Goal: Task Accomplishment & Management: Complete application form

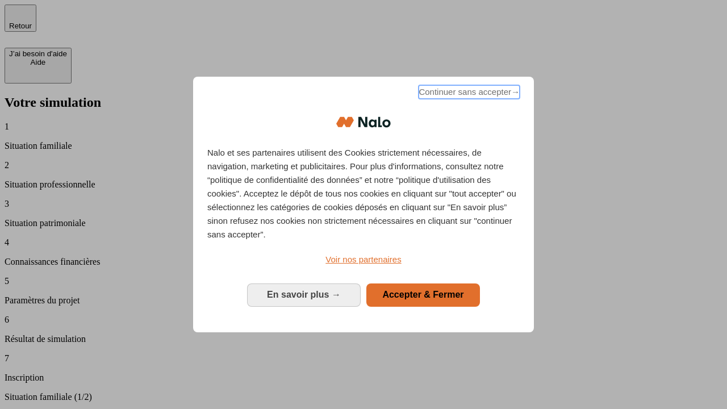
click at [468, 94] on span "Continuer sans accepter →" at bounding box center [468, 92] width 101 height 14
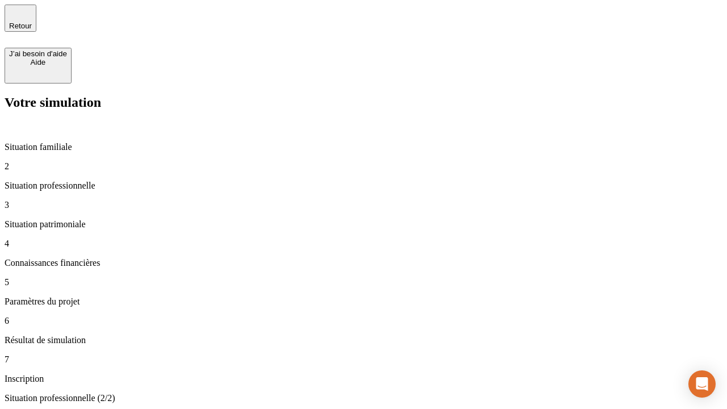
type input "30 000"
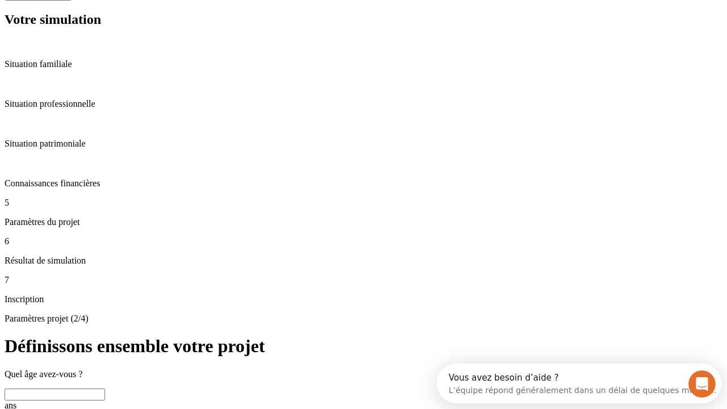
scroll to position [22, 0]
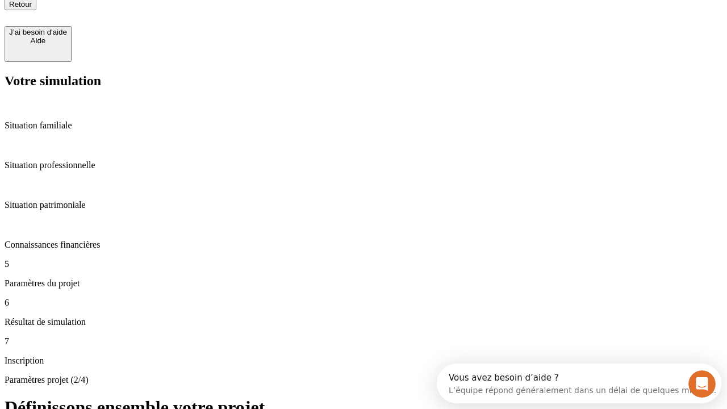
type input "25"
type input "64"
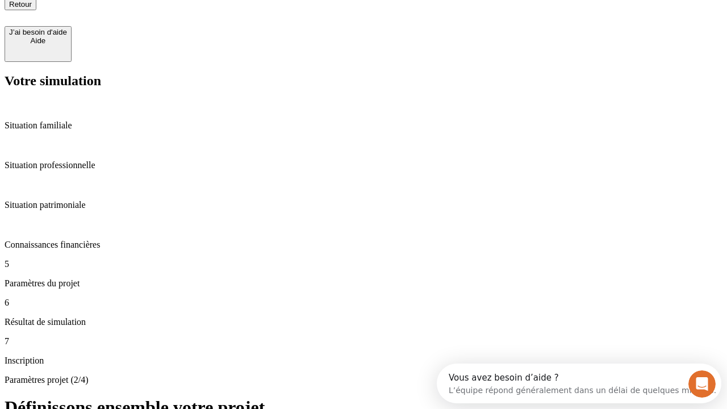
type input "1 000"
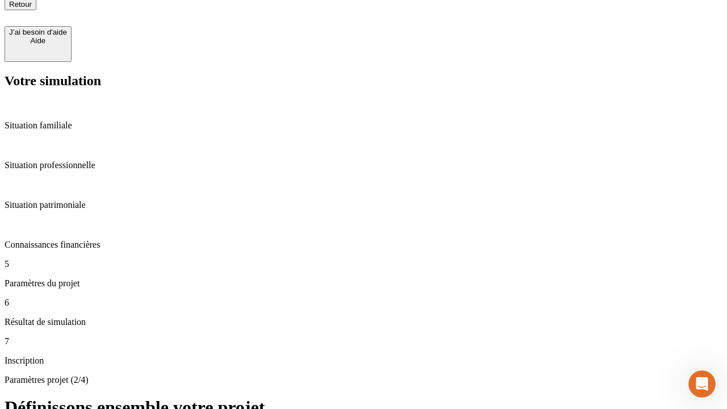
type input "640"
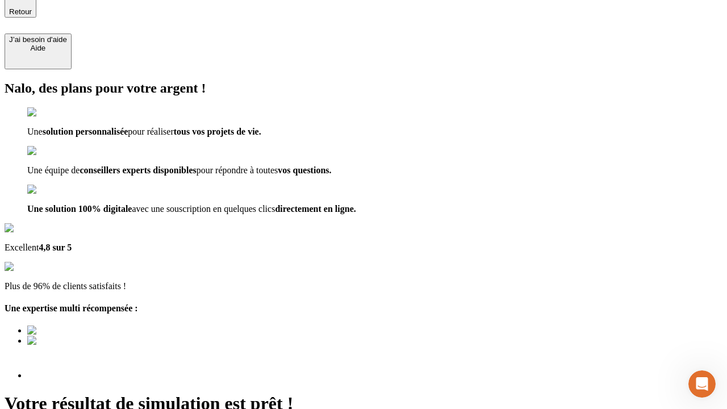
scroll to position [107, 0]
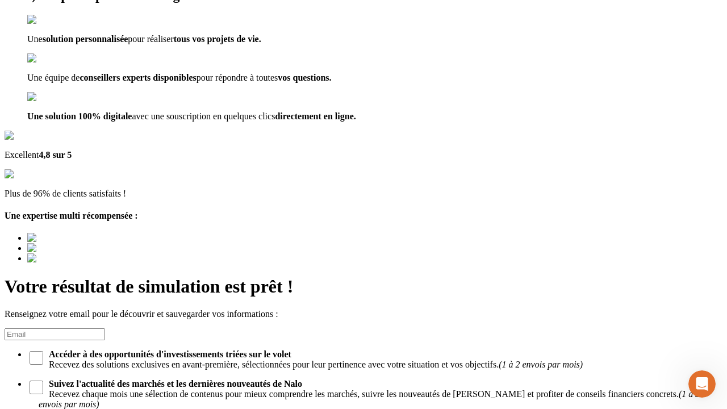
type input "[EMAIL_ADDRESS][PERSON_NAME][DOMAIN_NAME]"
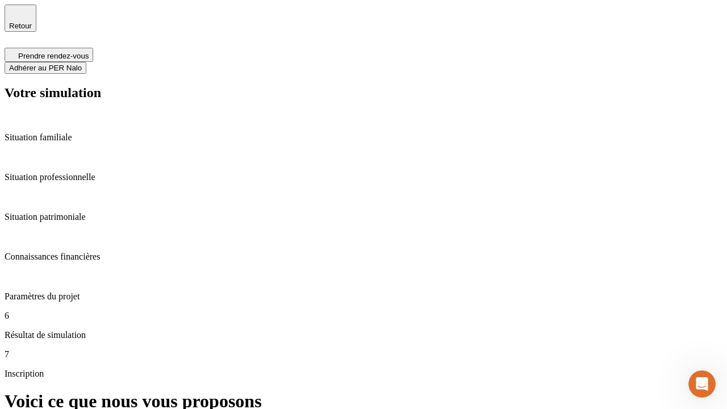
click at [82, 64] on span "Adhérer au PER Nalo" at bounding box center [45, 68] width 73 height 9
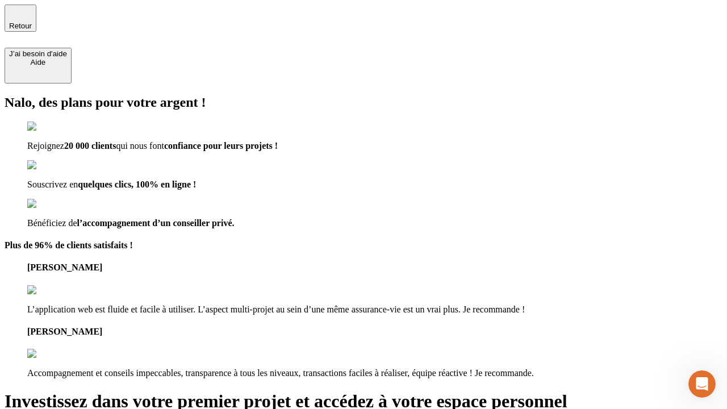
type input "[PERSON_NAME][EMAIL_ADDRESS][DOMAIN_NAME]"
